Goal: Task Accomplishment & Management: Complete application form

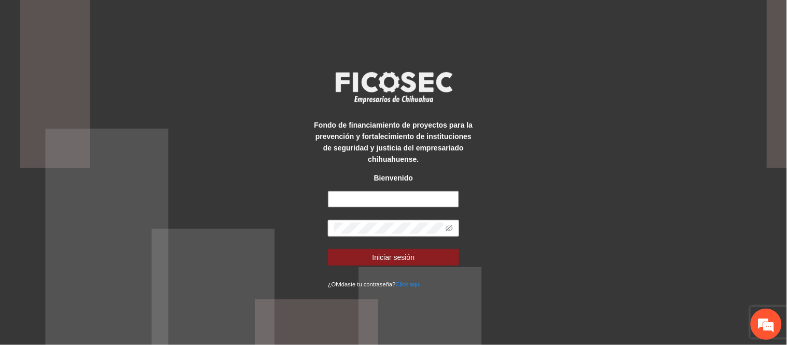
click at [373, 201] on input "text" at bounding box center [393, 199] width 131 height 17
click at [284, 123] on div "Fondo de financiamiento de proyectos para la prevención y fortalecimiento de in…" at bounding box center [393, 172] width 787 height 345
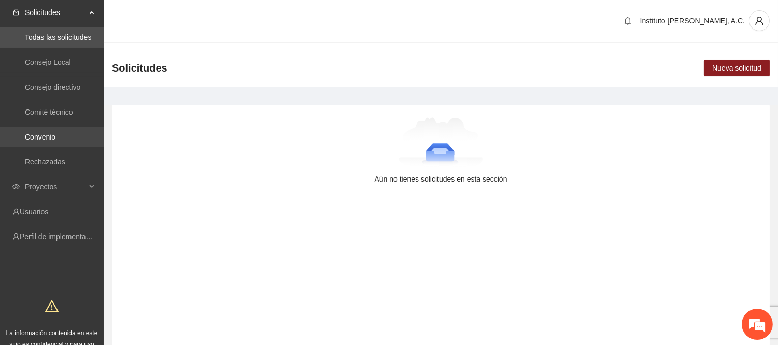
click at [55, 136] on link "Convenio" at bounding box center [40, 137] width 31 height 8
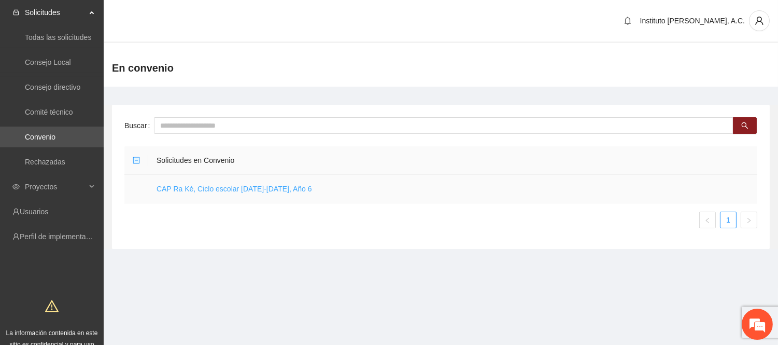
click at [263, 188] on link "CAP Ra Ké, Ciclo escolar [DATE]-[DATE], Año 6" at bounding box center [235, 189] width 156 height 8
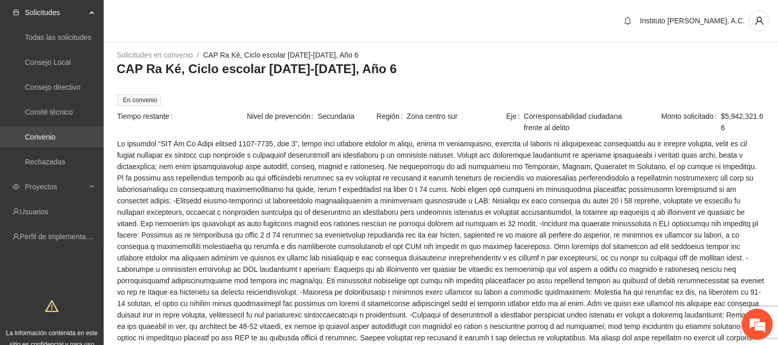
click at [48, 137] on link "Convenio" at bounding box center [40, 137] width 31 height 8
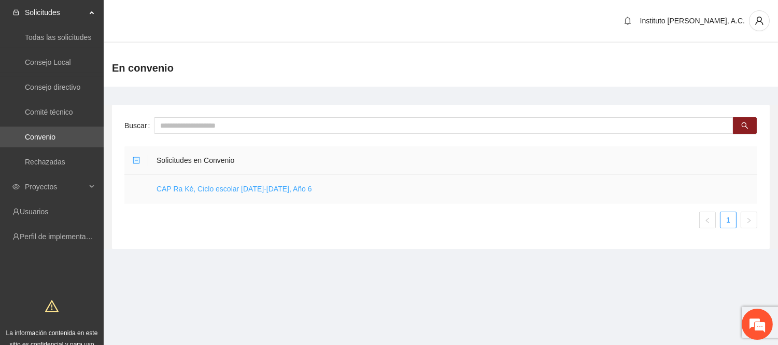
click at [242, 188] on link "CAP Ra Ké, Ciclo escolar [DATE]-[DATE], Año 6" at bounding box center [235, 189] width 156 height 8
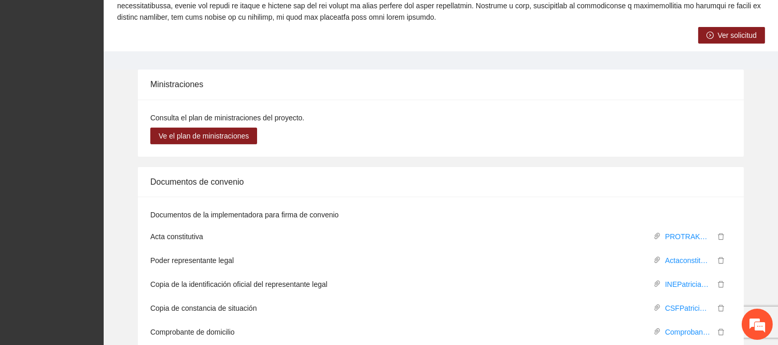
scroll to position [403, 0]
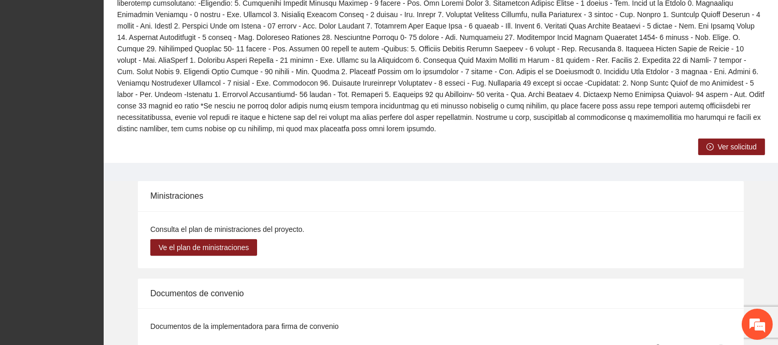
click at [734, 141] on span "Ver solicitud" at bounding box center [737, 146] width 39 height 11
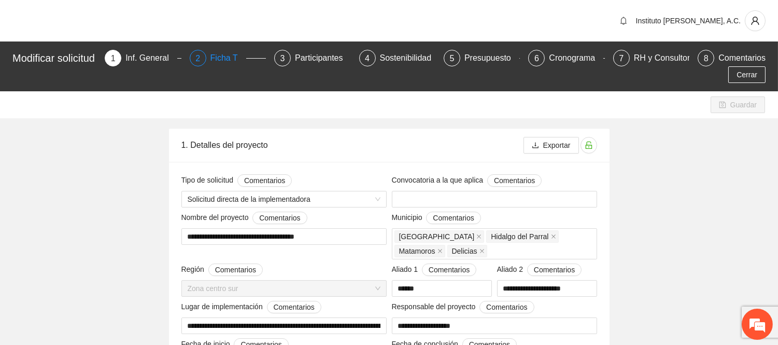
click at [217, 57] on div "Ficha T" at bounding box center [229, 58] width 36 height 17
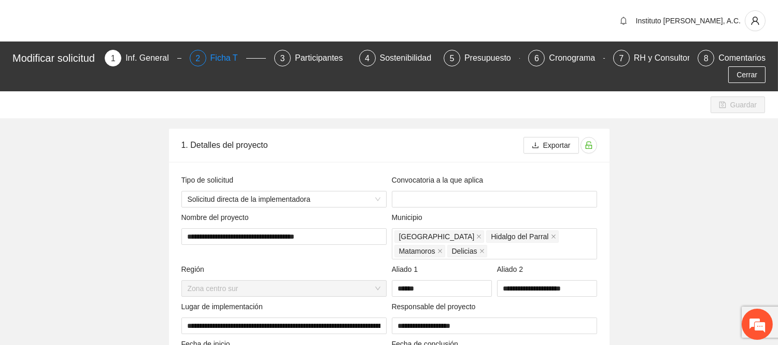
type input "**********"
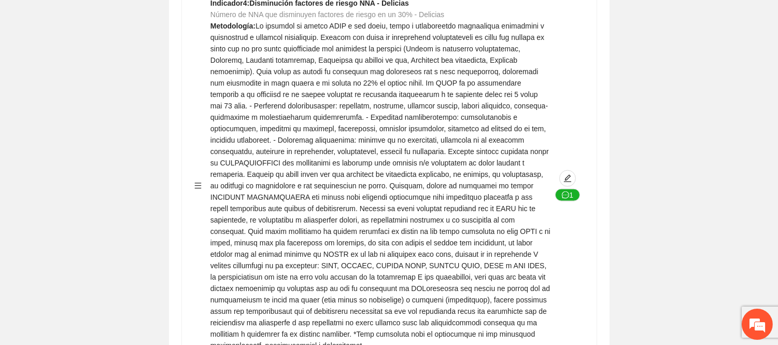
scroll to position [2651, 0]
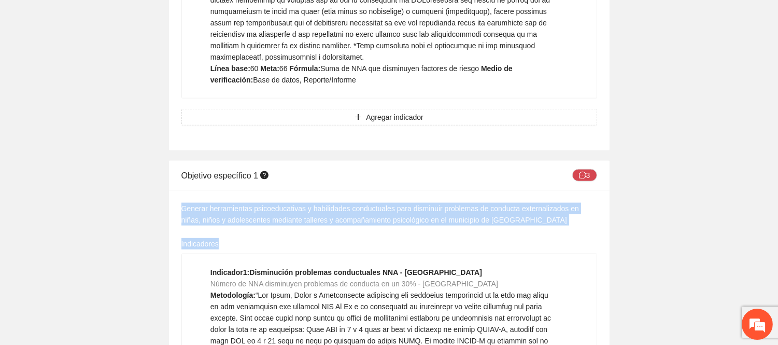
drag, startPoint x: 185, startPoint y: 105, endPoint x: 609, endPoint y: 129, distance: 424.4
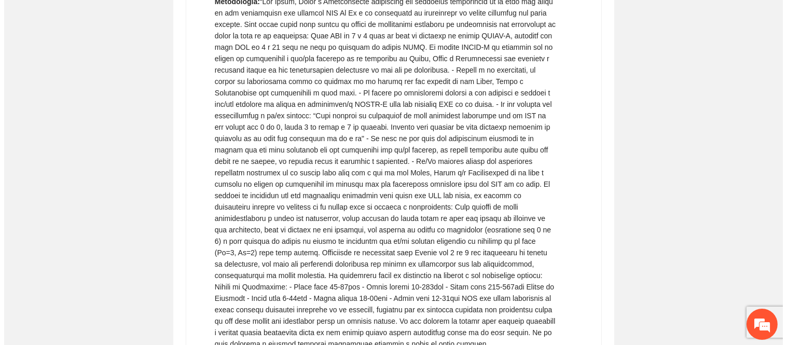
scroll to position [3054, 0]
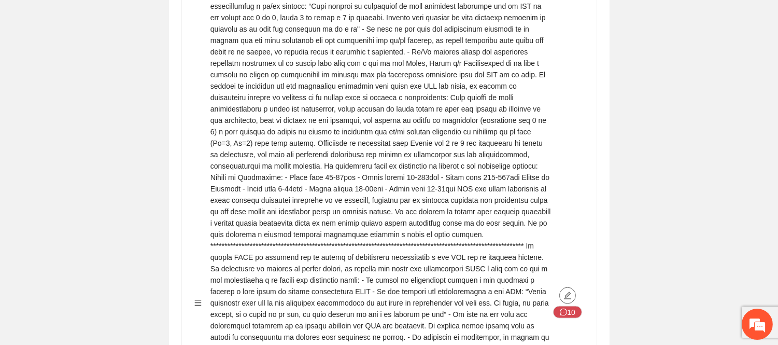
click at [567, 291] on icon "edit" at bounding box center [568, 295] width 8 height 8
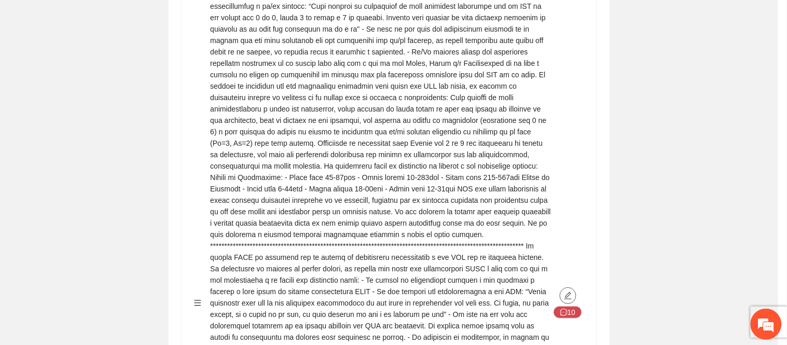
type textarea "***"
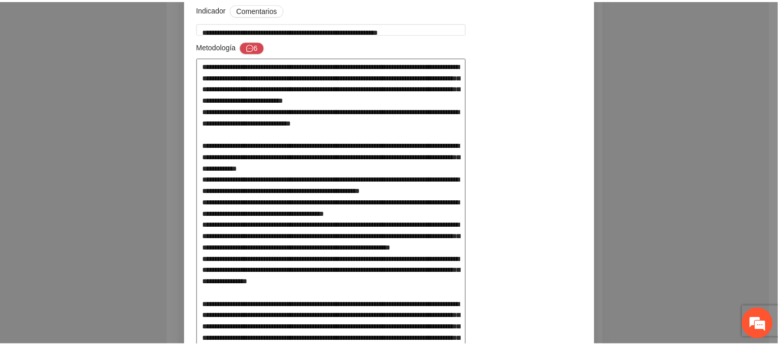
scroll to position [0, 0]
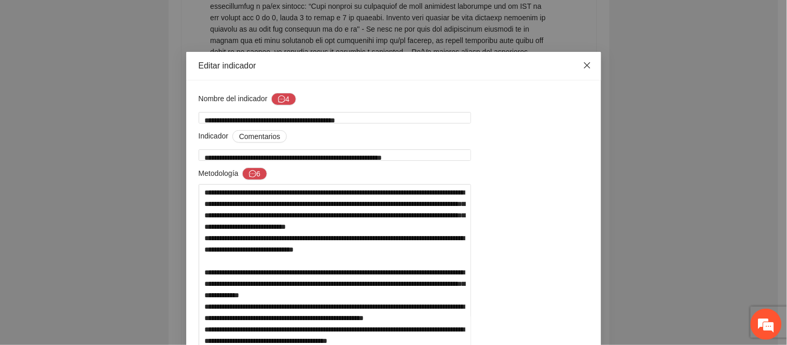
click at [582, 71] on span "Close" at bounding box center [587, 66] width 28 height 28
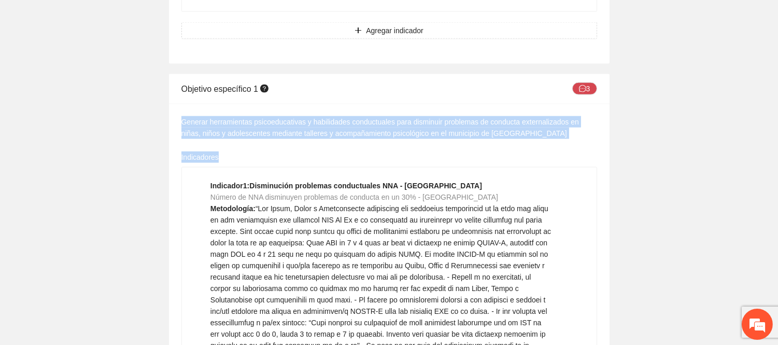
scroll to position [2593, 0]
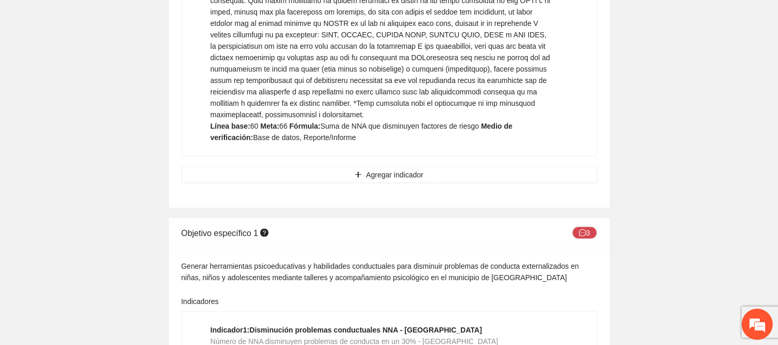
click at [293, 296] on div "Indicadores" at bounding box center [390, 304] width 416 height 16
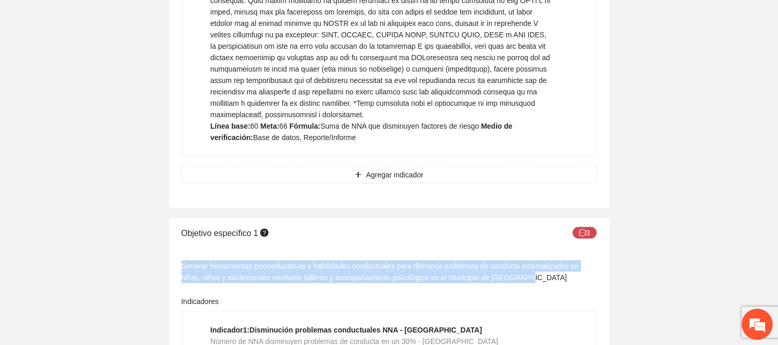
drag, startPoint x: 511, startPoint y: 177, endPoint x: 173, endPoint y: 162, distance: 338.0
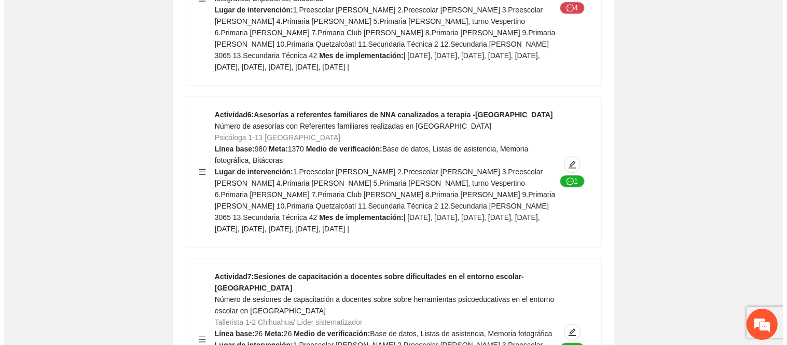
scroll to position [5013, 0]
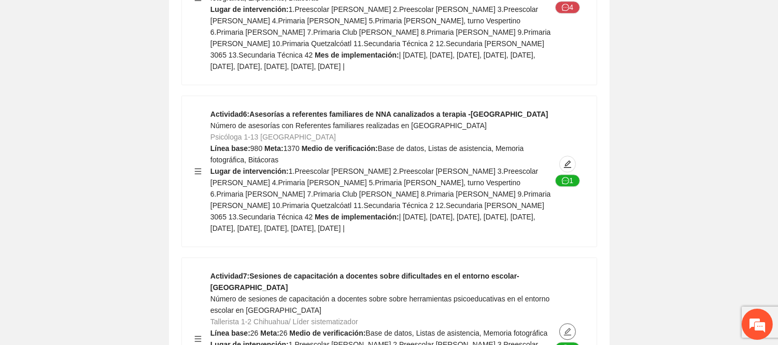
click at [572, 327] on span "edit" at bounding box center [568, 331] width 16 height 8
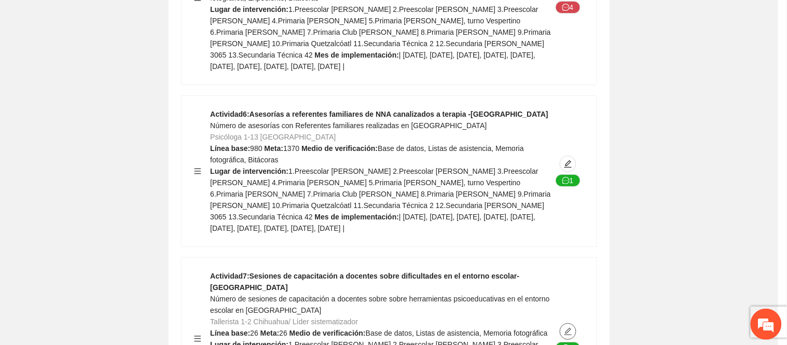
type textarea "**********"
type input "**********"
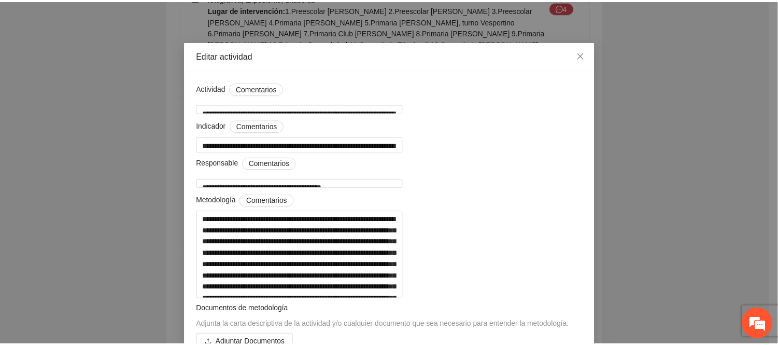
scroll to position [0, 0]
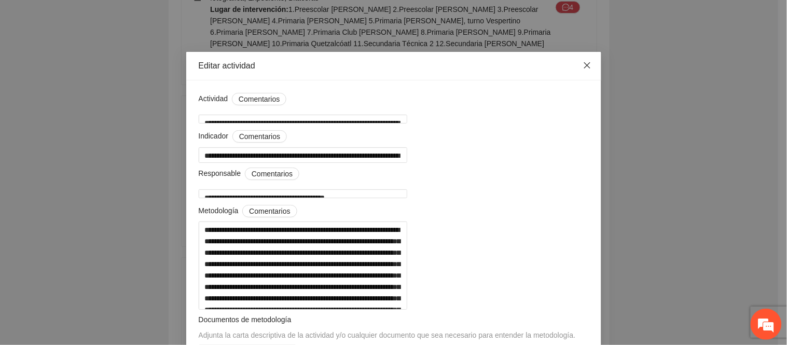
click at [586, 63] on icon "close" at bounding box center [587, 65] width 8 height 8
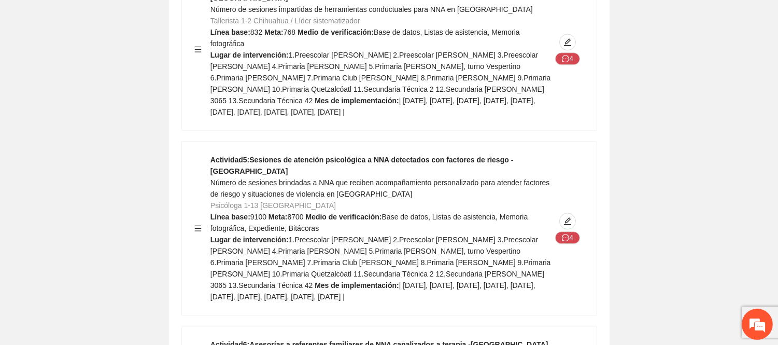
scroll to position [4840, 0]
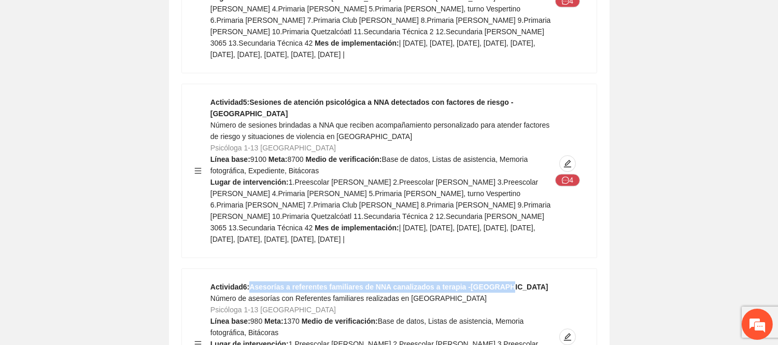
drag, startPoint x: 252, startPoint y: 152, endPoint x: 509, endPoint y: 147, distance: 257.8
click at [509, 281] on div "Actividad 6 : Asesorías a referentes familiares de NNA canalizados a terapia -C…" at bounding box center [381, 344] width 341 height 126
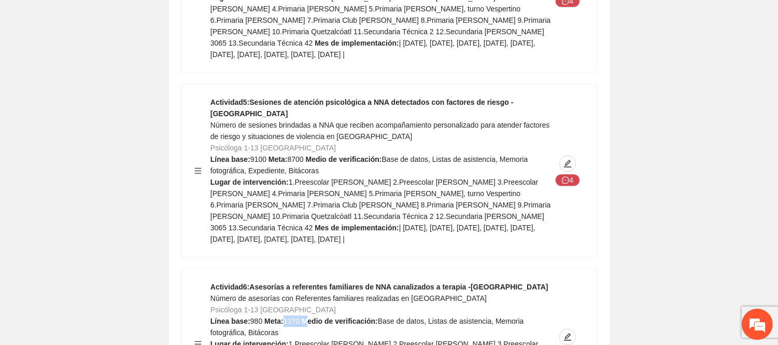
drag, startPoint x: 284, startPoint y: 189, endPoint x: 304, endPoint y: 189, distance: 19.7
click at [304, 281] on div "Actividad 6 : Asesorías a referentes familiares de NNA canalizados a terapia -C…" at bounding box center [381, 344] width 341 height 126
click at [303, 317] on strong "Medio de verificación:" at bounding box center [340, 321] width 76 height 8
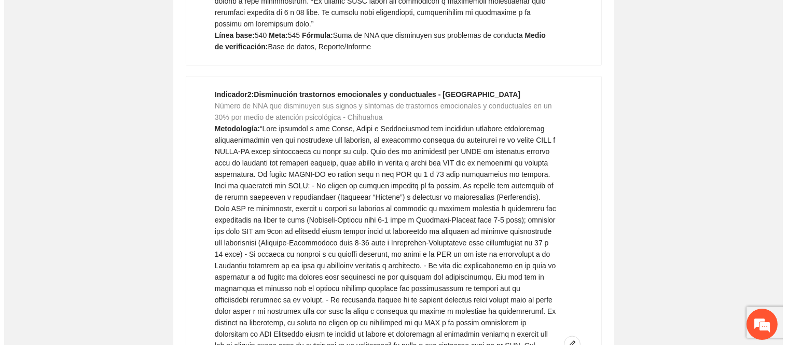
scroll to position [3745, 0]
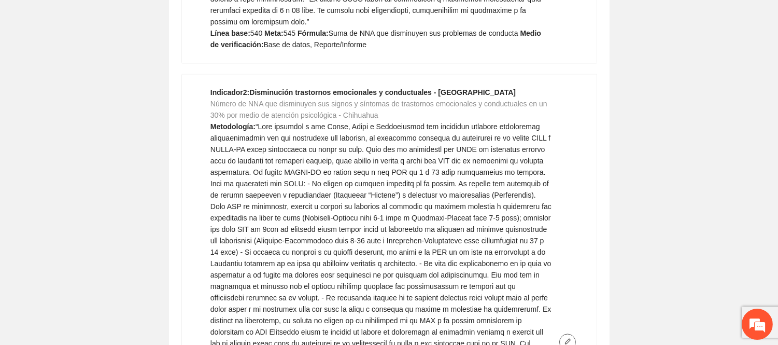
click at [561, 338] on span "edit" at bounding box center [568, 342] width 16 height 8
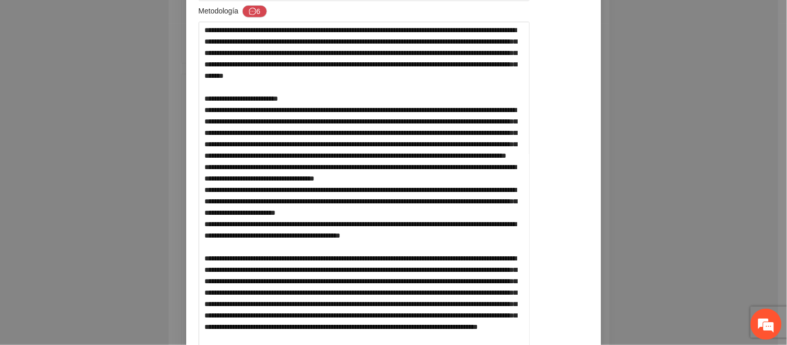
scroll to position [173, 0]
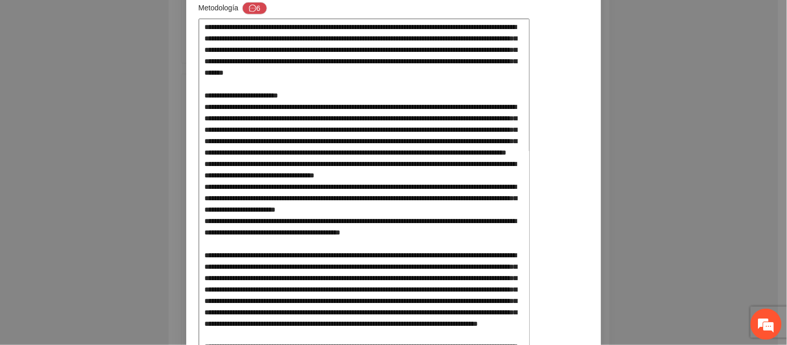
drag, startPoint x: 246, startPoint y: 31, endPoint x: 295, endPoint y: 71, distance: 62.3
click at [294, 69] on textarea at bounding box center [364, 268] width 331 height 498
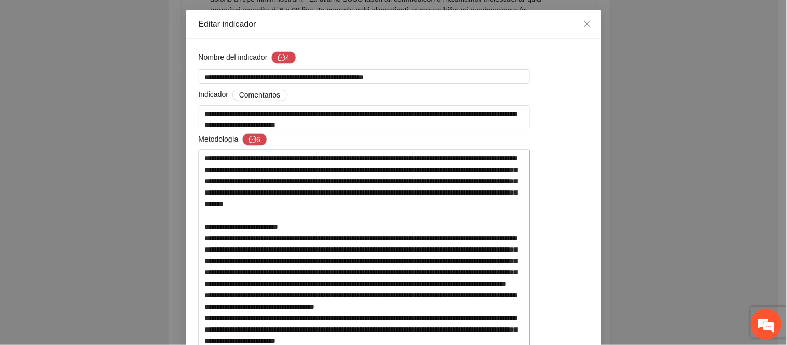
scroll to position [230, 0]
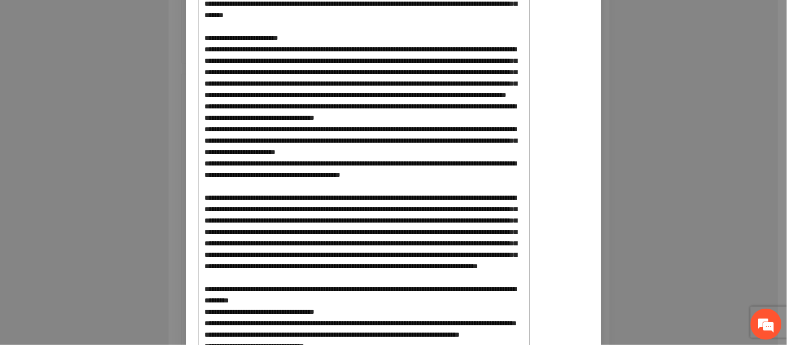
click at [299, 148] on textarea at bounding box center [364, 210] width 331 height 498
click at [366, 101] on textarea at bounding box center [364, 210] width 331 height 498
drag, startPoint x: 427, startPoint y: 63, endPoint x: 444, endPoint y: 73, distance: 20.5
click at [444, 73] on textarea at bounding box center [364, 210] width 331 height 498
type textarea "**********"
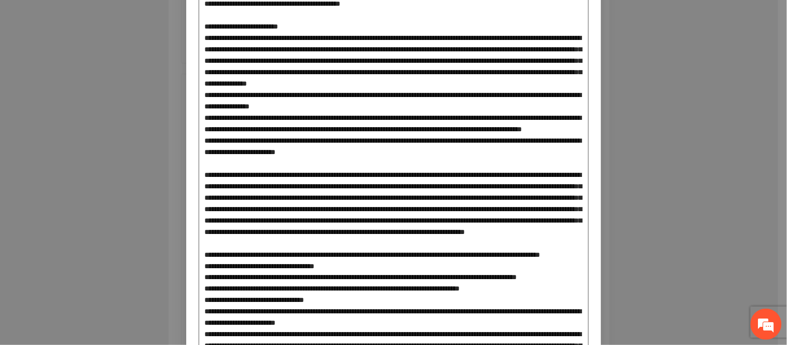
click at [473, 75] on textarea at bounding box center [394, 254] width 390 height 587
click at [458, 84] on textarea at bounding box center [394, 254] width 390 height 587
click at [427, 97] on textarea at bounding box center [394, 254] width 390 height 587
click at [396, 112] on textarea at bounding box center [394, 254] width 390 height 587
click at [362, 105] on textarea at bounding box center [394, 254] width 390 height 587
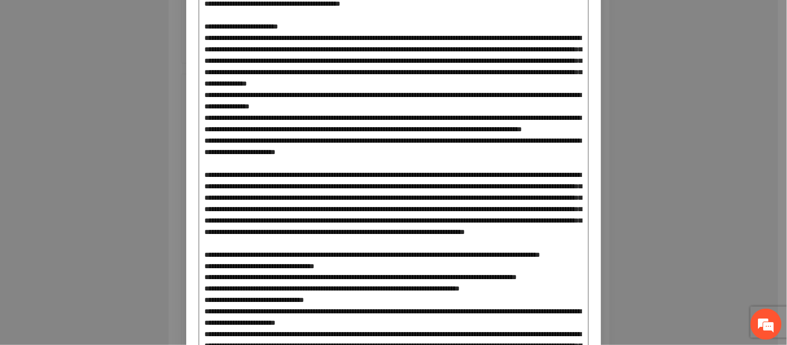
click at [365, 87] on textarea at bounding box center [394, 254] width 390 height 587
click at [365, 104] on textarea at bounding box center [394, 254] width 390 height 587
click at [363, 109] on textarea at bounding box center [394, 254] width 390 height 587
click at [358, 90] on textarea at bounding box center [394, 254] width 390 height 587
click at [361, 102] on textarea at bounding box center [394, 254] width 390 height 587
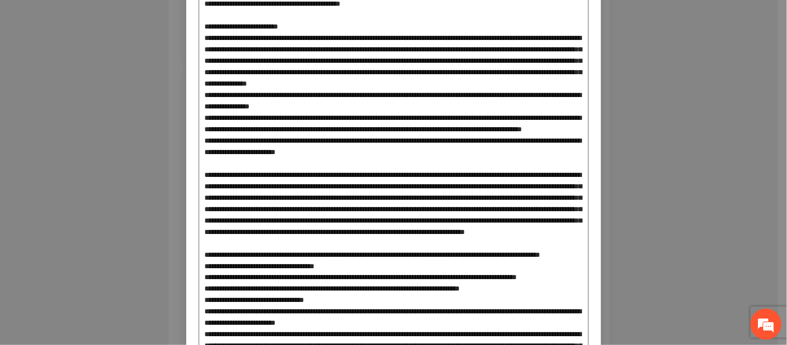
click at [364, 108] on textarea at bounding box center [394, 254] width 390 height 587
click at [362, 99] on textarea at bounding box center [394, 254] width 390 height 587
click at [363, 116] on textarea at bounding box center [394, 254] width 390 height 587
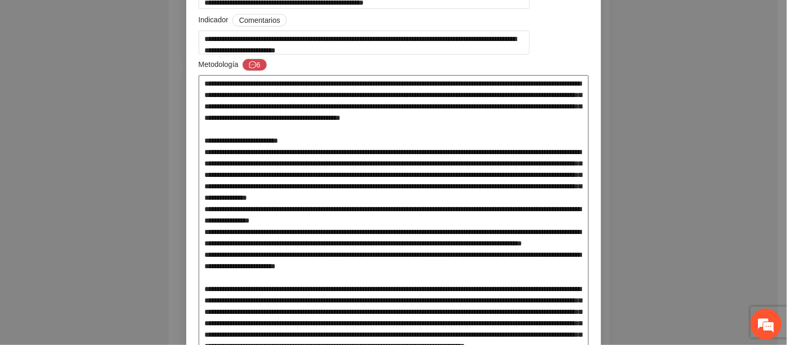
scroll to position [115, 0]
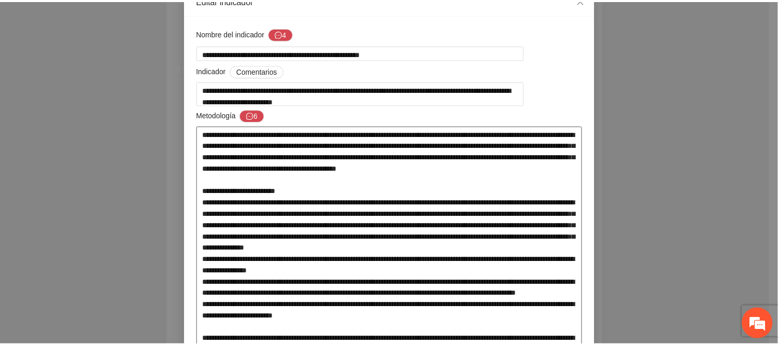
scroll to position [0, 0]
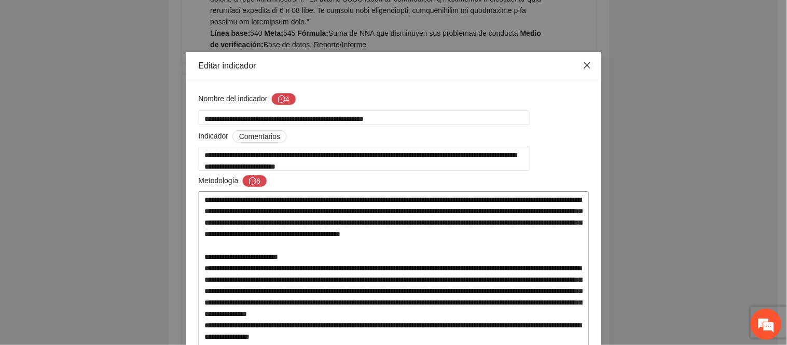
type textarea "**********"
click at [573, 56] on span "Close" at bounding box center [587, 66] width 28 height 28
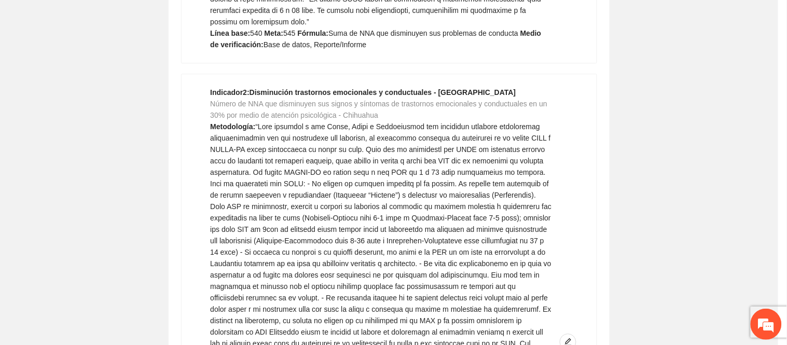
click at [572, 58] on div "Editar indicador Nombre del indicador 4 Indicador Comentarios Metodología 6 Doc…" at bounding box center [393, 172] width 787 height 345
